Goal: Unclear: Browse casually

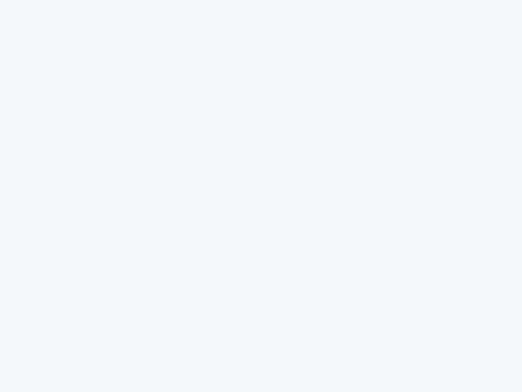
click at [261, 196] on div at bounding box center [261, 196] width 522 height 392
